Goal: Obtain resource: Download file/media

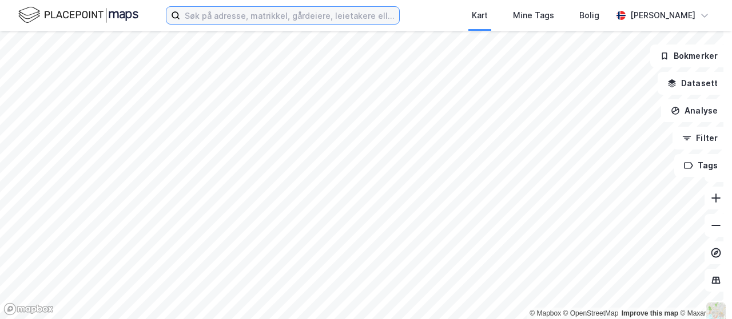
click at [303, 15] on input at bounding box center [289, 15] width 219 height 17
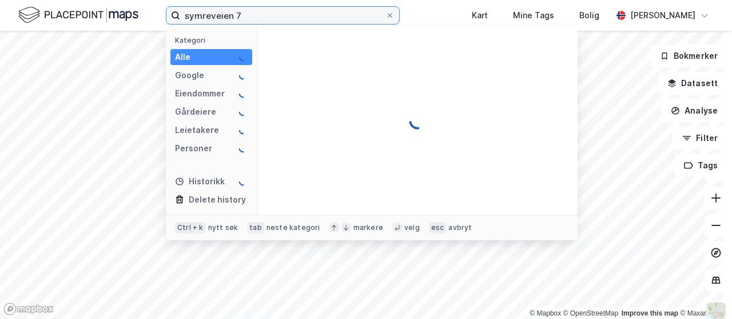
type input "symreveien 7"
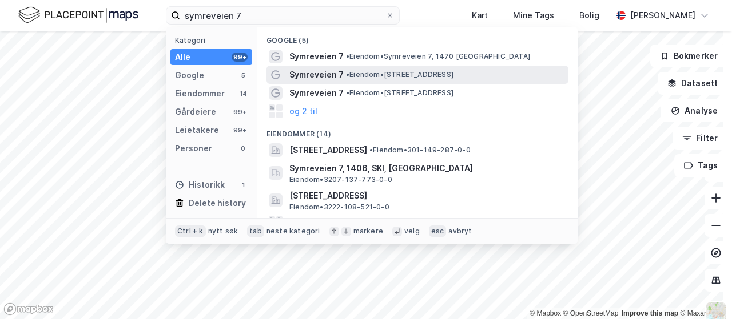
click at [363, 76] on span "• Eiendom • [STREET_ADDRESS]" at bounding box center [399, 74] width 107 height 9
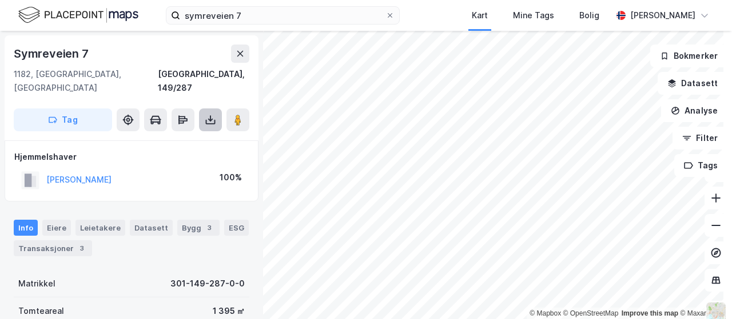
click at [210, 109] on button at bounding box center [210, 120] width 23 height 23
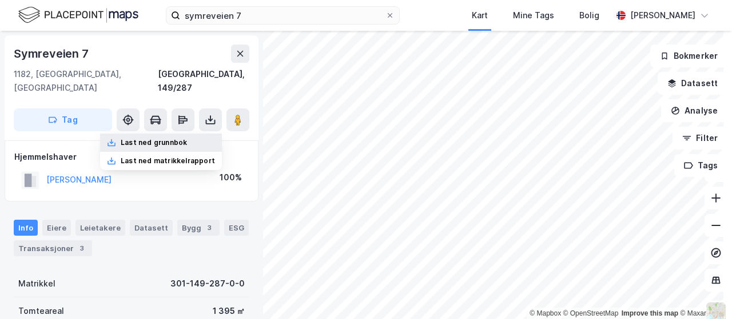
click at [175, 138] on div "Last ned grunnbok" at bounding box center [154, 142] width 66 height 9
